Goal: Check status: Check status

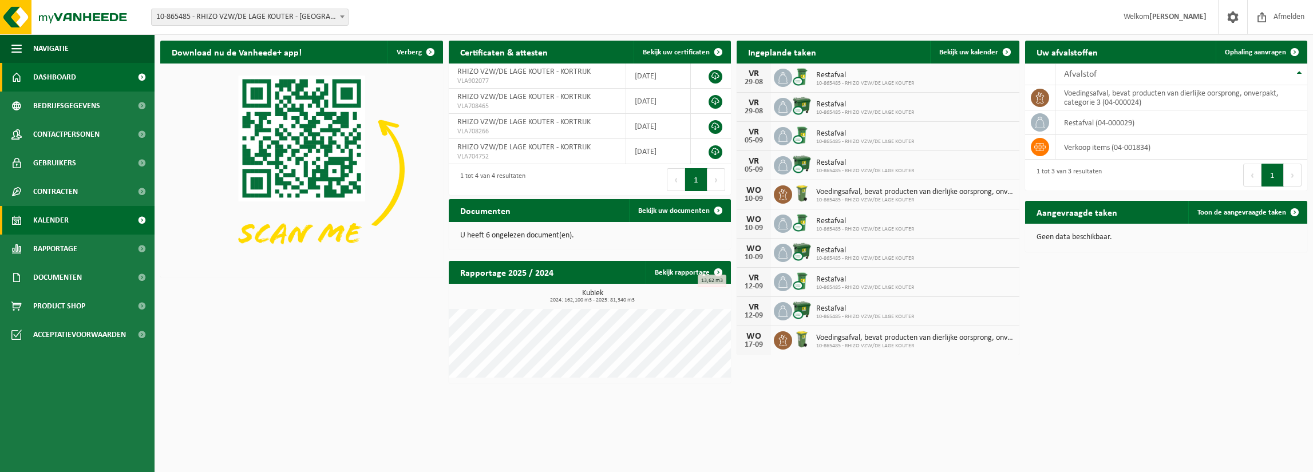
click at [46, 219] on span "Kalender" at bounding box center [50, 220] width 35 height 29
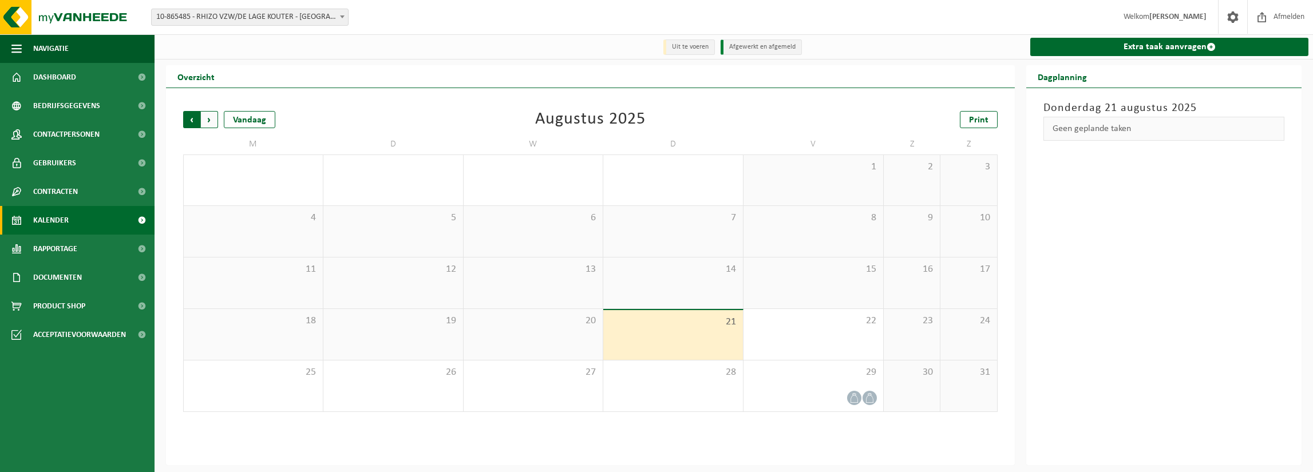
click at [210, 119] on span "Volgende" at bounding box center [209, 119] width 17 height 17
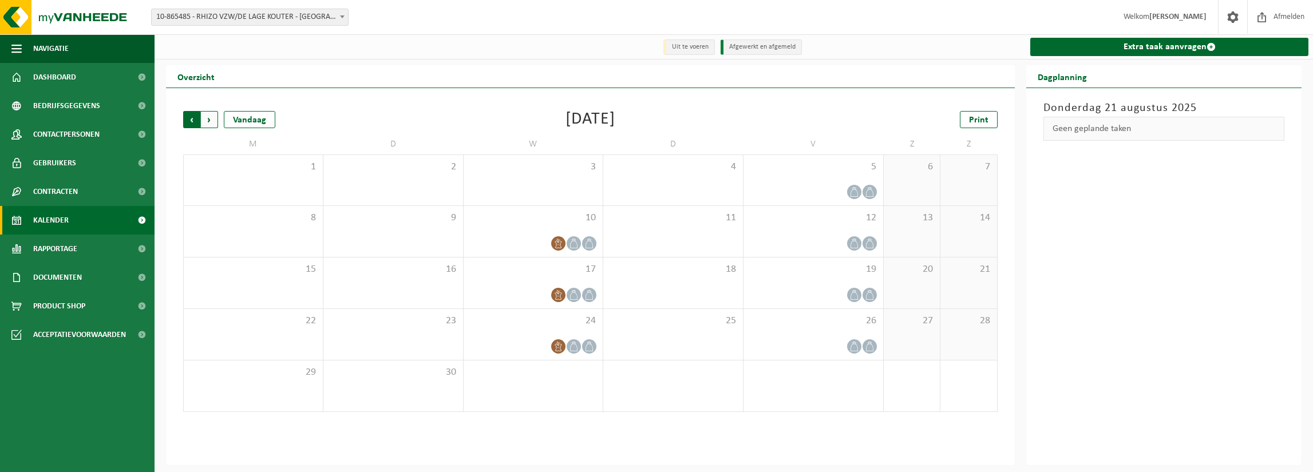
click at [210, 118] on span "Volgende" at bounding box center [209, 119] width 17 height 17
click at [195, 117] on span "Vorige" at bounding box center [191, 119] width 17 height 17
click at [564, 224] on span "10" at bounding box center [533, 218] width 128 height 13
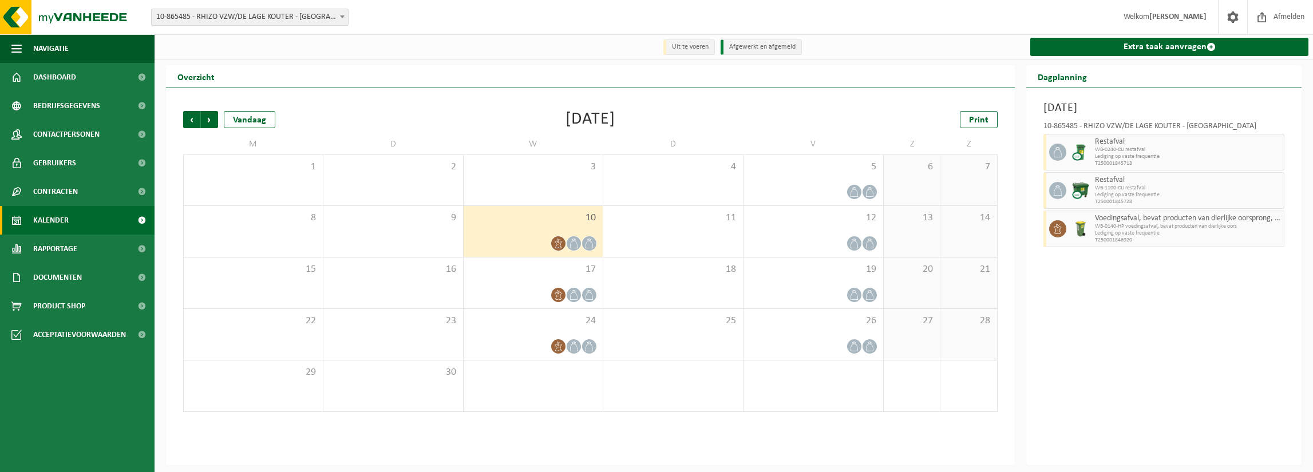
click at [1130, 314] on div "Woensdag 10 september 2025 10-865485 - RHIZO VZW/DE LAGE KOUTER - KORTRIJK Rest…" at bounding box center [1164, 276] width 275 height 377
click at [1078, 294] on div "Woensdag 10 september 2025 10-865485 - RHIZO VZW/DE LAGE KOUTER - KORTRIJK Rest…" at bounding box center [1164, 276] width 275 height 377
click at [209, 124] on span "Volgende" at bounding box center [209, 119] width 17 height 17
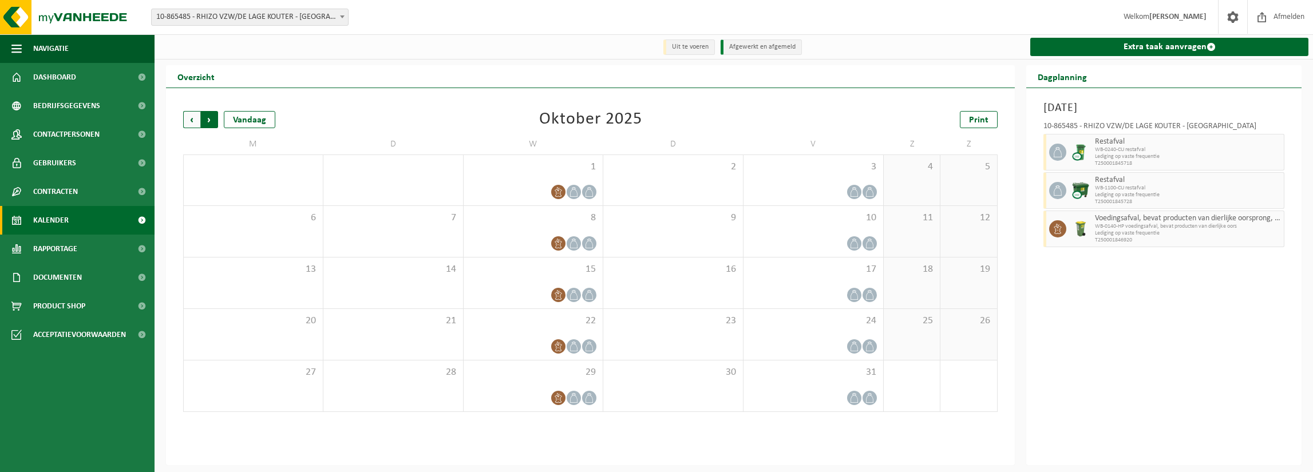
click at [194, 122] on span "Vorige" at bounding box center [191, 119] width 17 height 17
